Goal: Navigation & Orientation: Go to known website

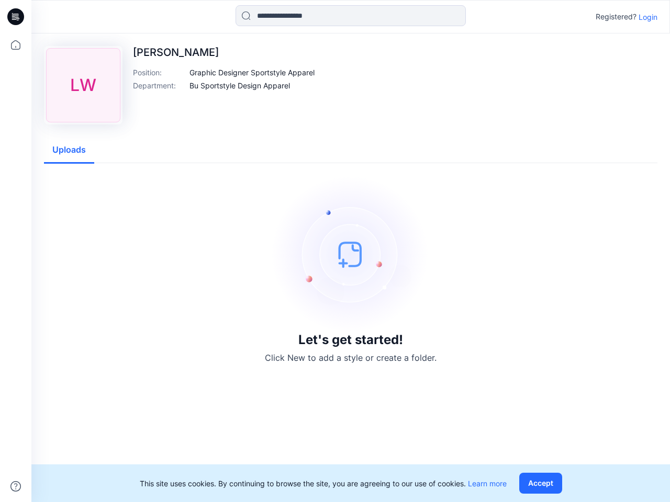
click at [335, 251] on img at bounding box center [350, 254] width 157 height 157
click at [16, 17] on icon at bounding box center [17, 17] width 4 height 1
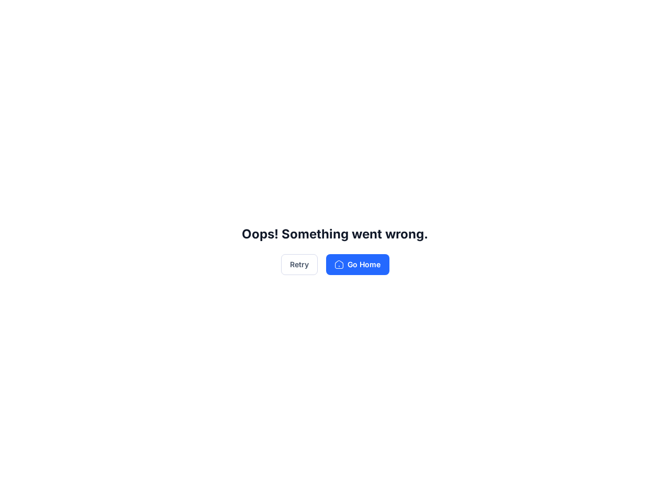
click at [16, 487] on div "Oops! Something went wrong. Retry Go Home" at bounding box center [335, 251] width 670 height 502
click at [351, 16] on div "Oops! Something went wrong. Retry Go Home" at bounding box center [335, 251] width 670 height 502
click at [648, 17] on div "Oops! Something went wrong. Retry Go Home" at bounding box center [335, 251] width 670 height 502
click at [252, 72] on div "Oops! Something went wrong. Retry Go Home" at bounding box center [335, 251] width 670 height 502
click at [240, 85] on div "Oops! Something went wrong. Retry Go Home" at bounding box center [335, 251] width 670 height 502
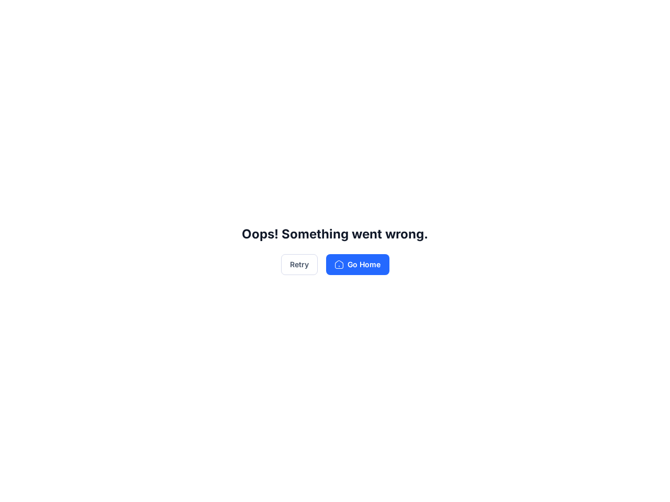
click at [69, 150] on div "Oops! Something went wrong. Retry Go Home" at bounding box center [335, 251] width 670 height 502
click at [542, 483] on div "Oops! Something went wrong. Retry Go Home" at bounding box center [335, 251] width 670 height 502
